Goal: Check status: Check status

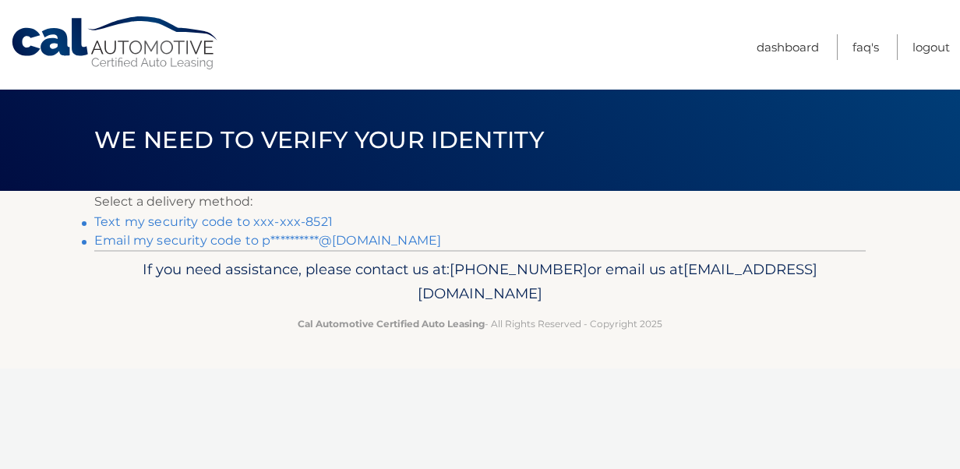
click at [175, 221] on link "Text my security code to xxx-xxx-8521" at bounding box center [213, 221] width 238 height 15
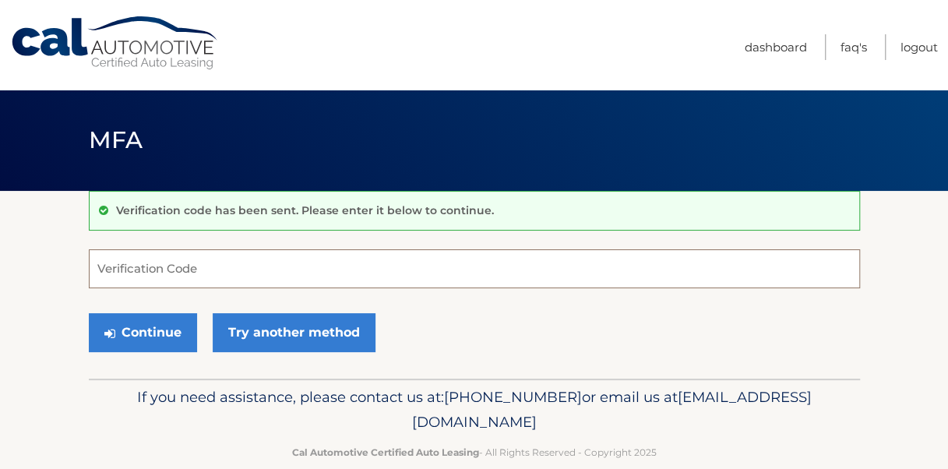
click at [164, 274] on input "Verification Code" at bounding box center [474, 268] width 771 height 39
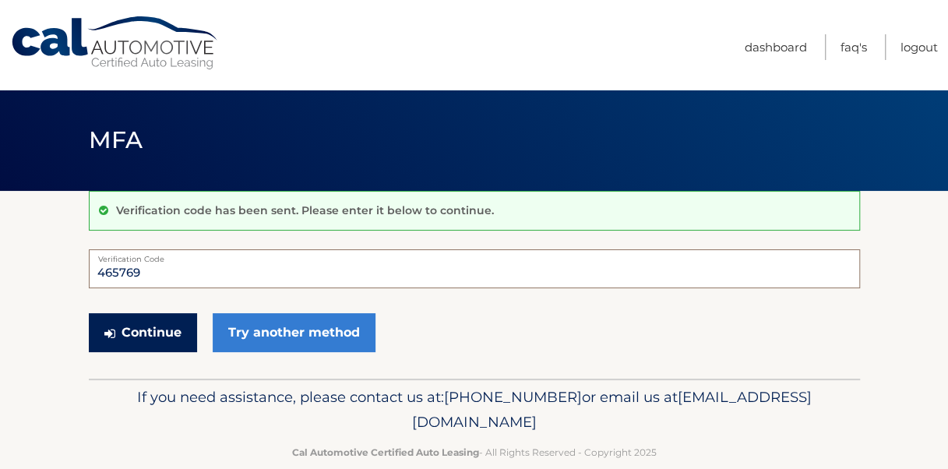
type input "465769"
click at [151, 326] on button "Continue" at bounding box center [143, 332] width 108 height 39
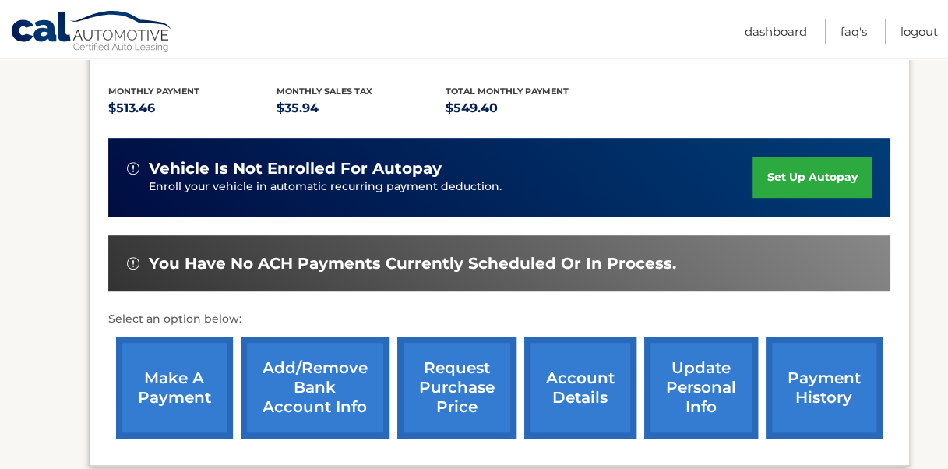
scroll to position [390, 0]
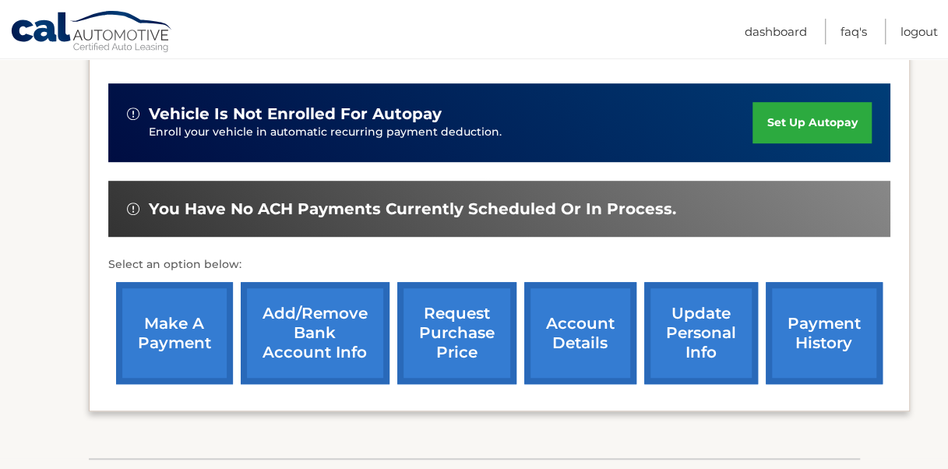
click at [581, 332] on link "account details" at bounding box center [580, 333] width 112 height 102
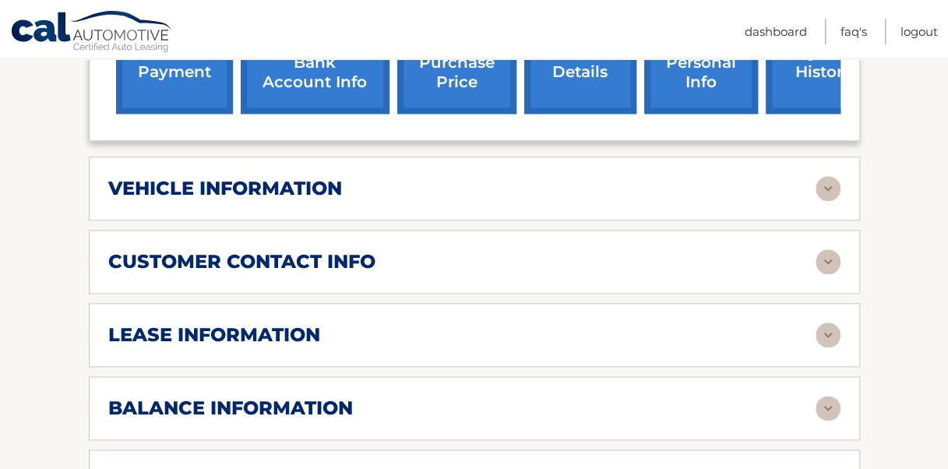
scroll to position [779, 0]
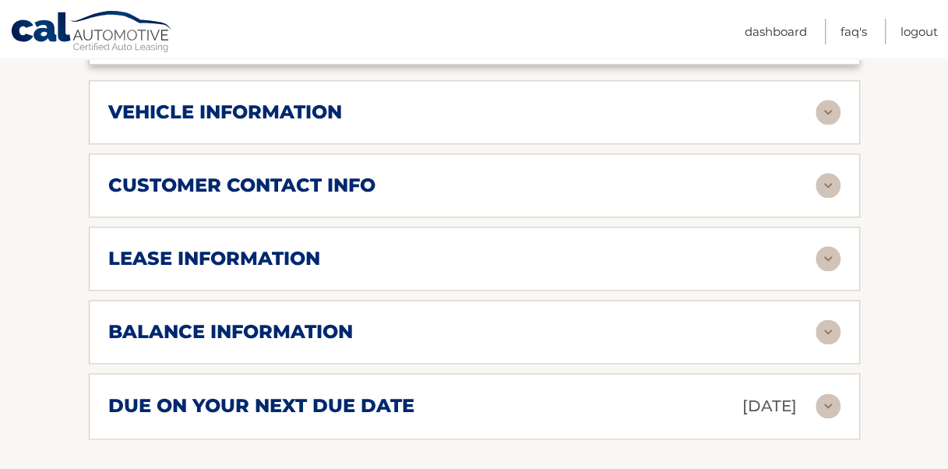
click at [583, 247] on div "lease information" at bounding box center [462, 258] width 708 height 23
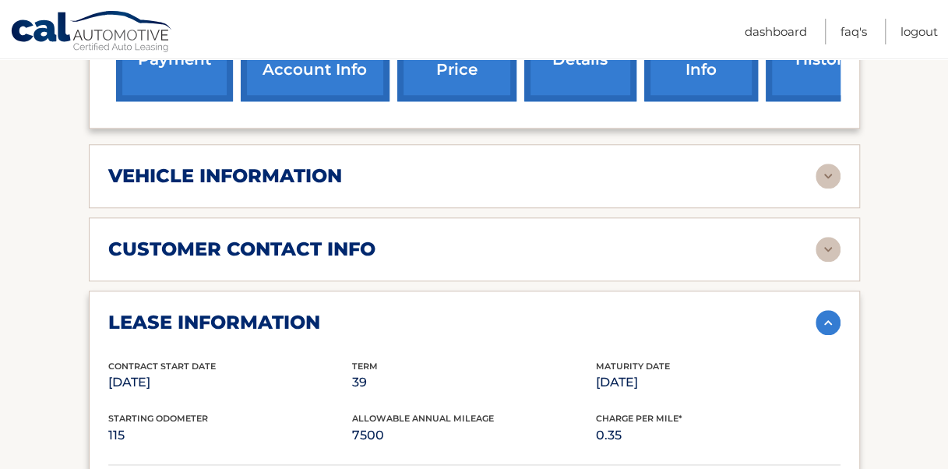
scroll to position [701, 0]
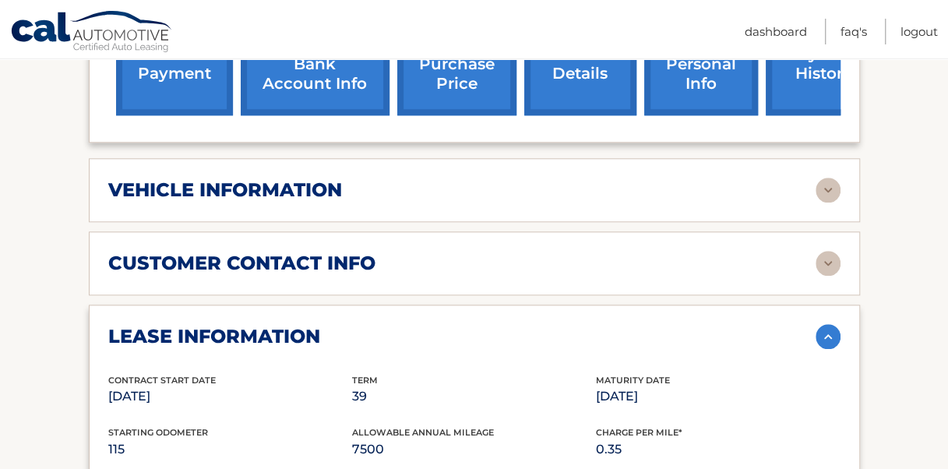
click at [552, 178] on div "vehicle information" at bounding box center [462, 189] width 708 height 23
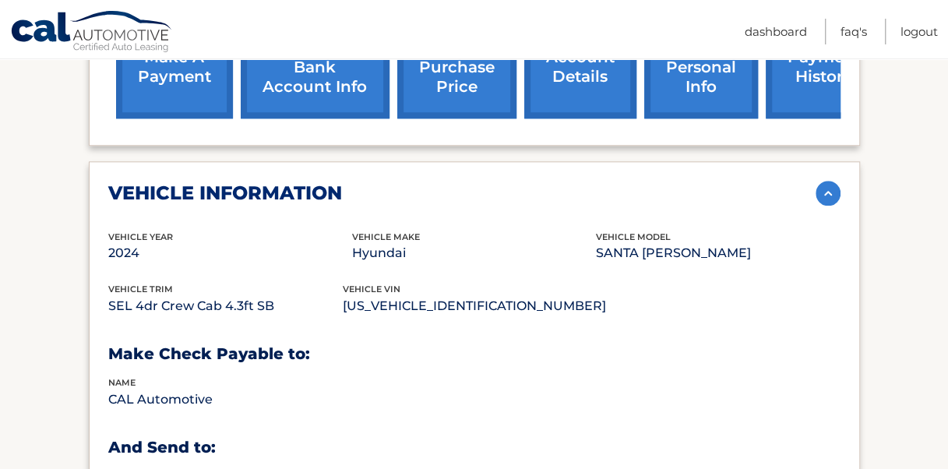
scroll to position [623, 0]
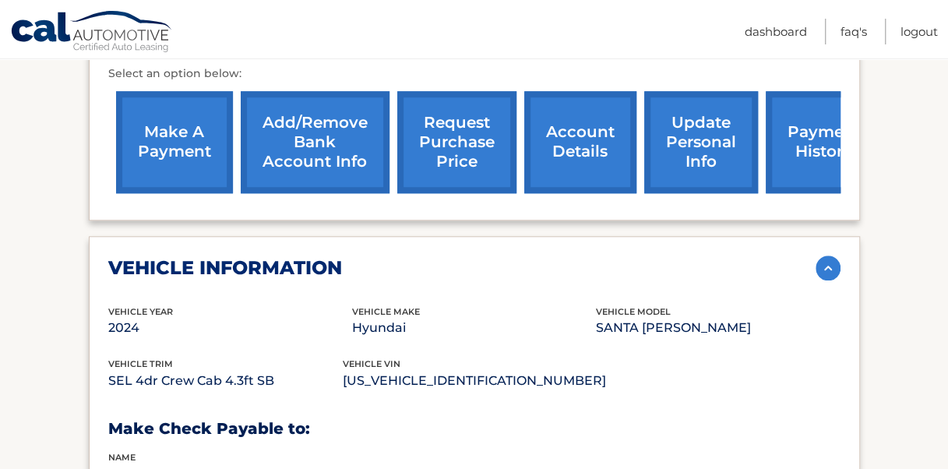
click at [820, 256] on img at bounding box center [828, 268] width 25 height 25
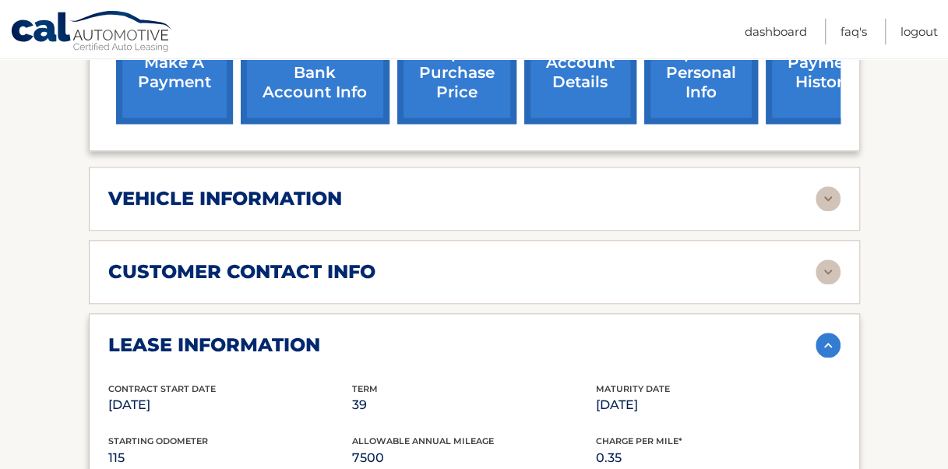
scroll to position [779, 0]
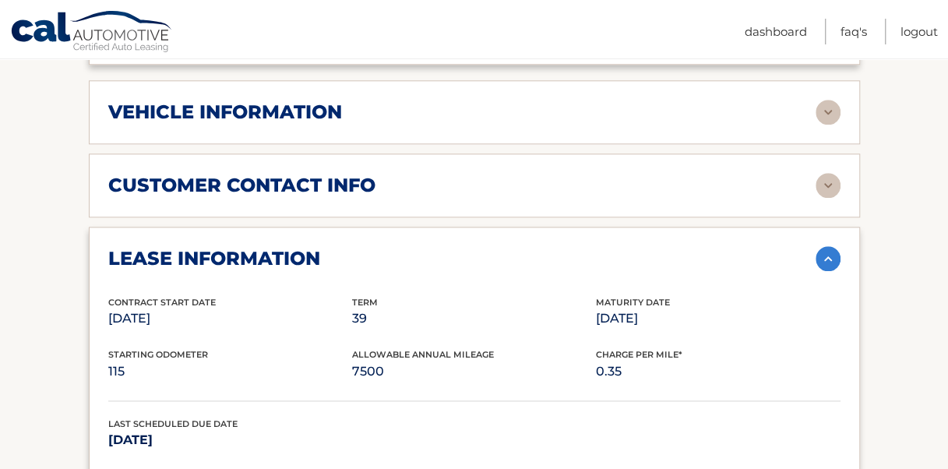
click at [823, 246] on img at bounding box center [828, 258] width 25 height 25
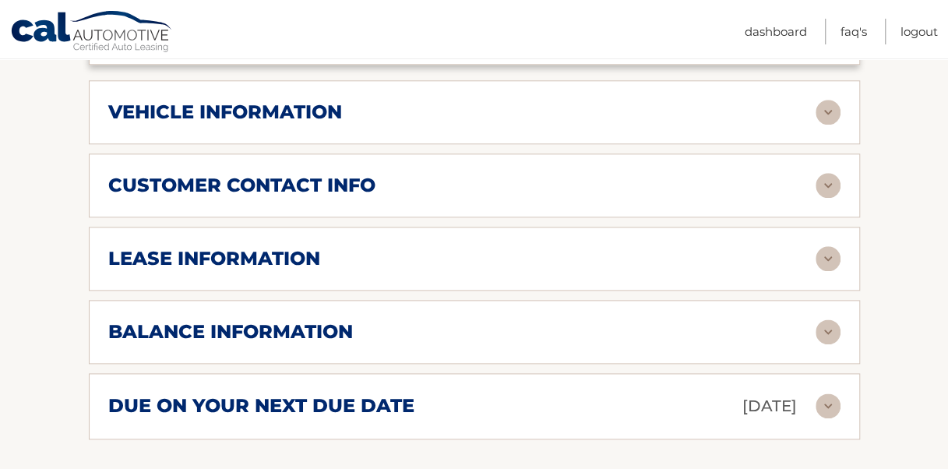
scroll to position [935, 0]
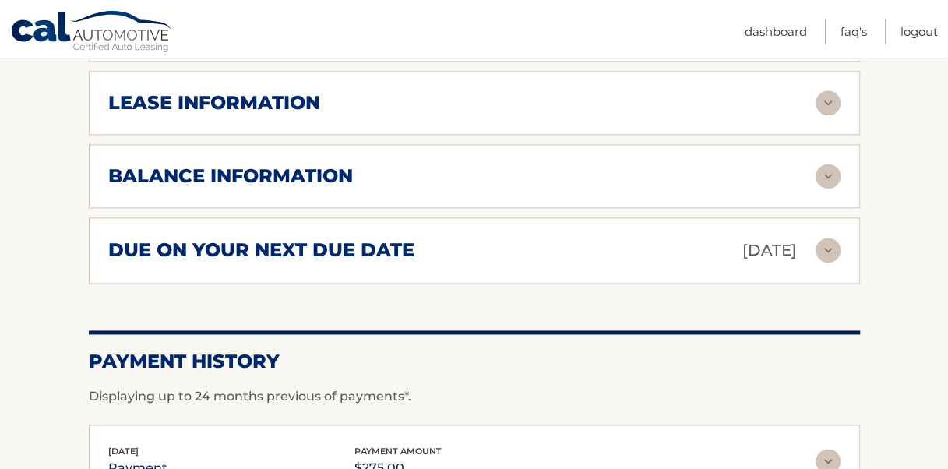
click at [485, 164] on div "balance information" at bounding box center [462, 175] width 708 height 23
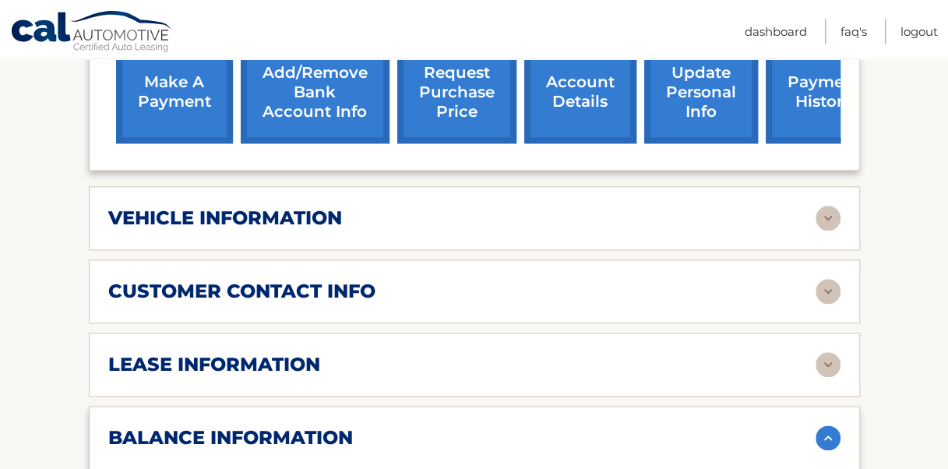
scroll to position [662, 0]
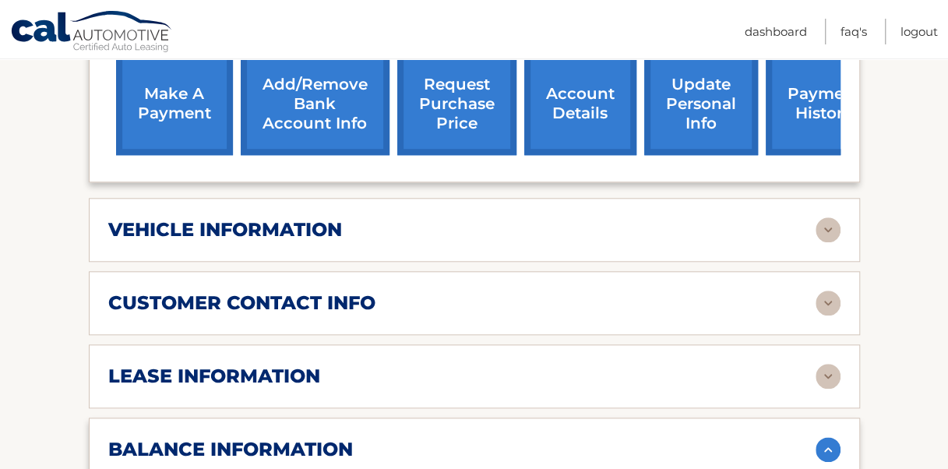
click at [827, 437] on img at bounding box center [828, 449] width 25 height 25
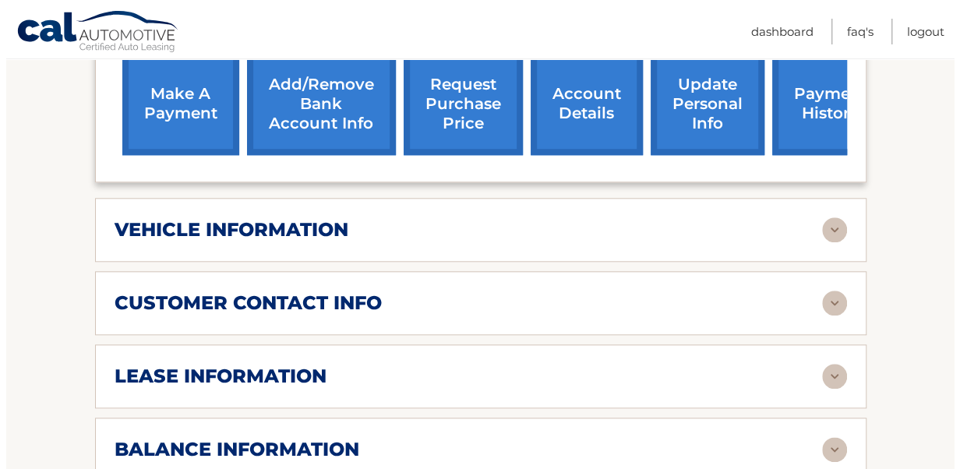
scroll to position [506, 0]
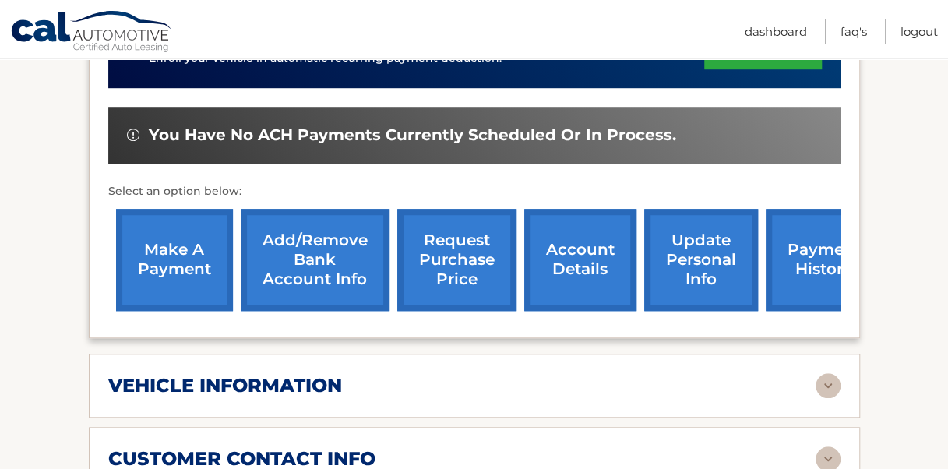
click at [450, 233] on link "request purchase price" at bounding box center [456, 260] width 119 height 102
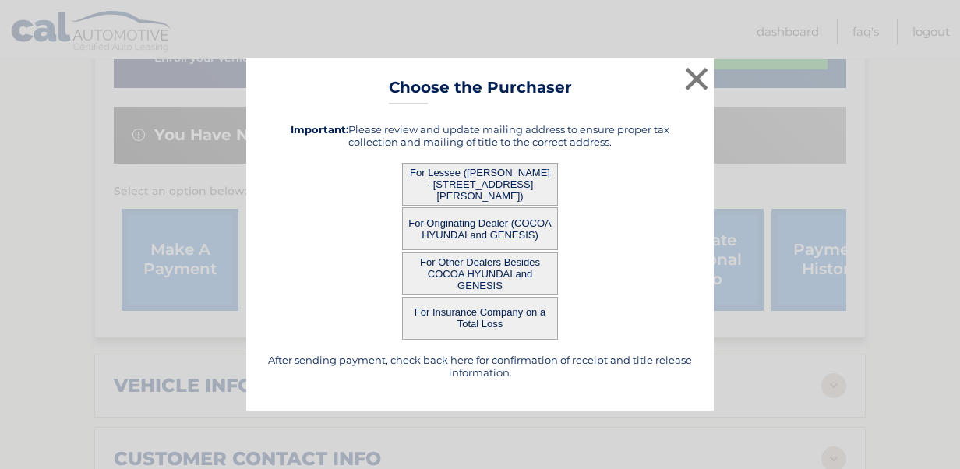
click at [481, 181] on button "For Lessee ([PERSON_NAME] - [STREET_ADDRESS][PERSON_NAME])" at bounding box center [480, 184] width 156 height 43
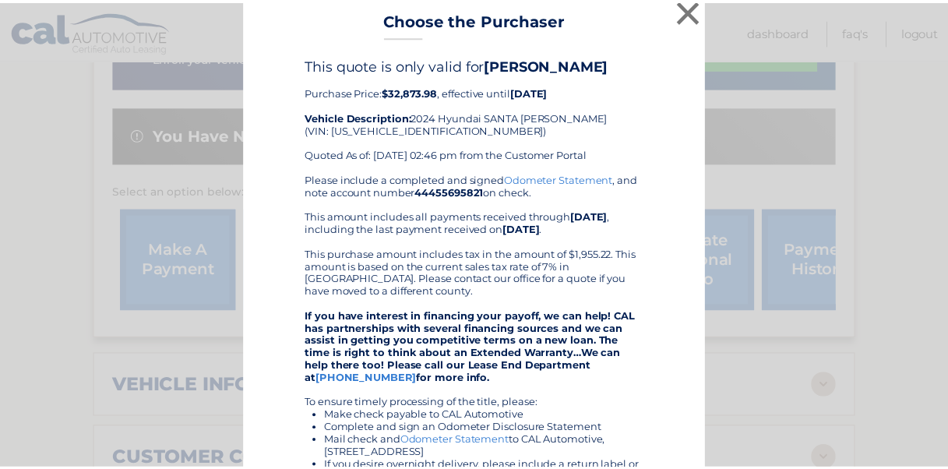
scroll to position [0, 0]
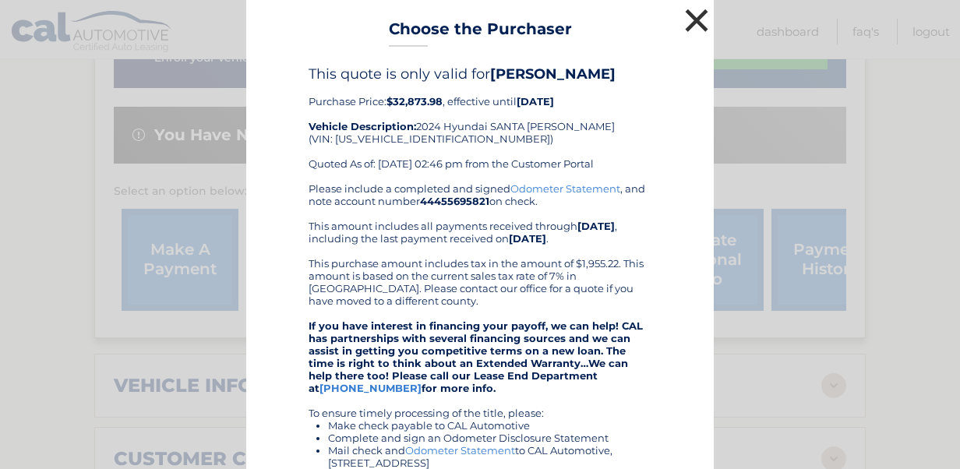
click at [690, 23] on button "×" at bounding box center [696, 20] width 31 height 31
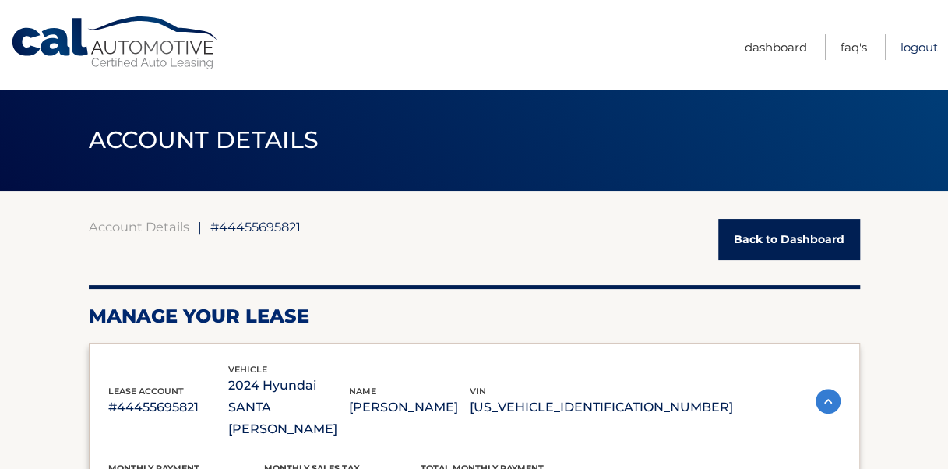
click at [917, 51] on link "Logout" at bounding box center [919, 47] width 37 height 26
